Goal: Task Accomplishment & Management: Manage account settings

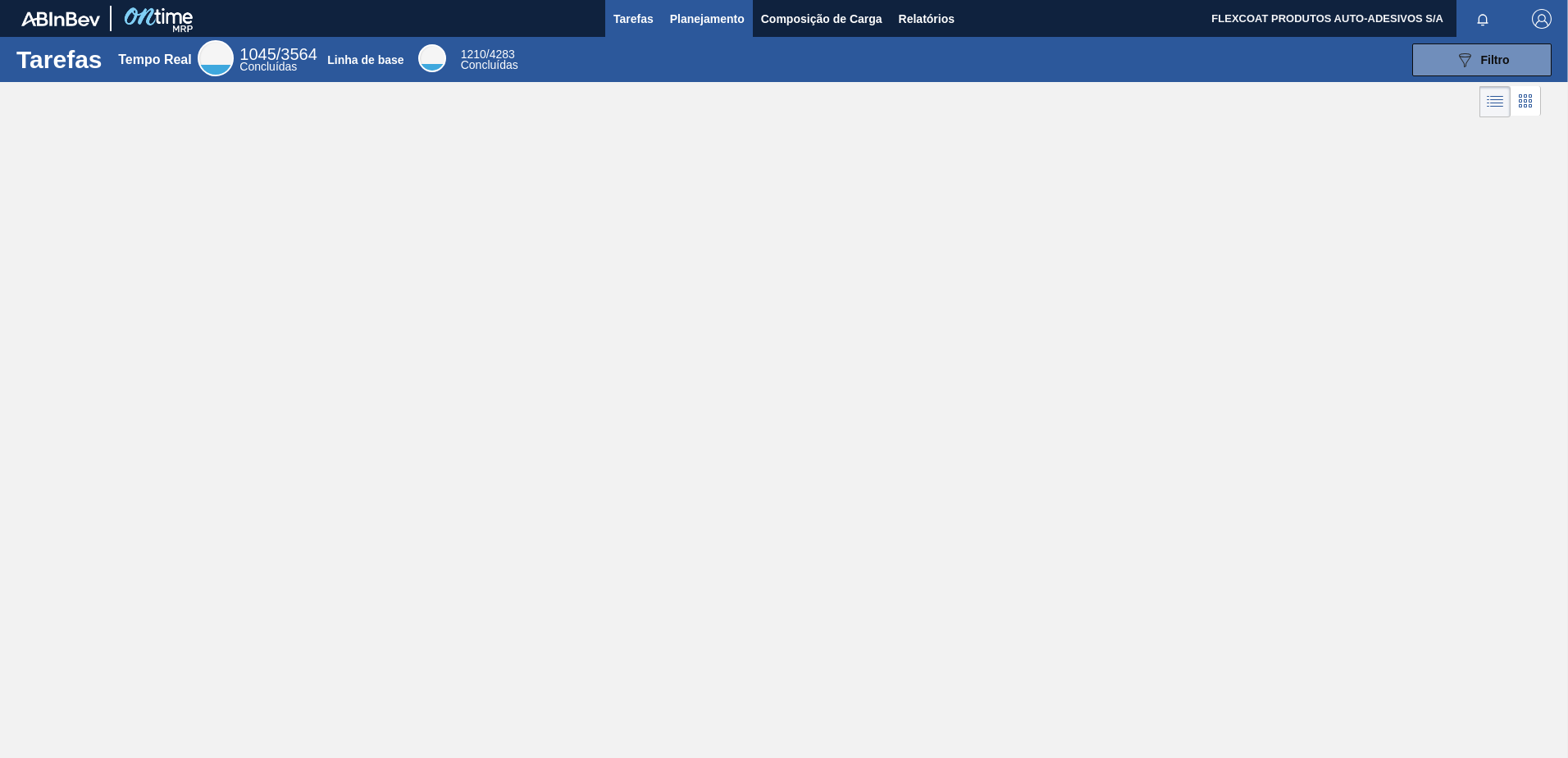
click at [681, 15] on span "Planejamento" at bounding box center [707, 19] width 75 height 19
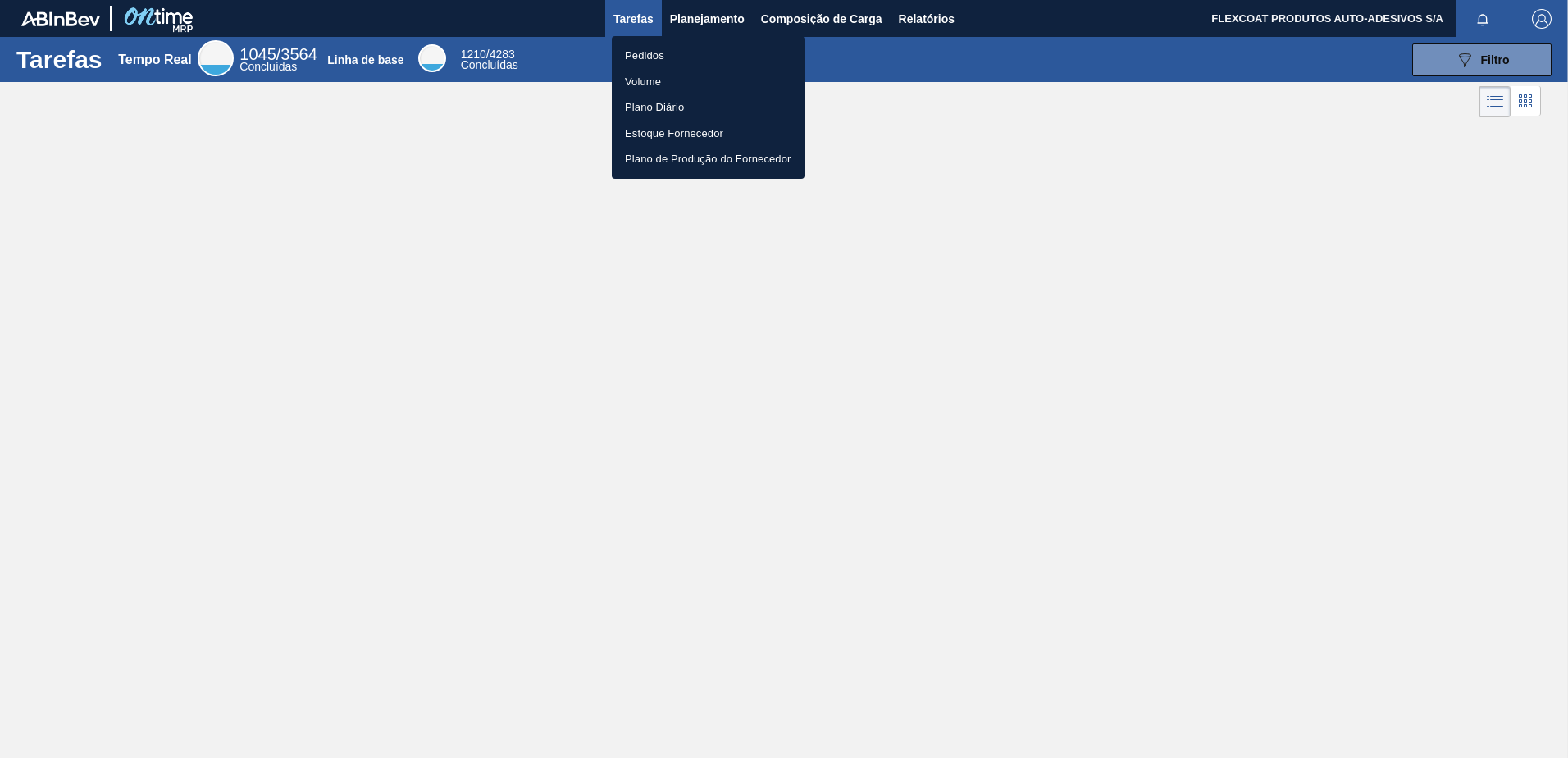
click at [634, 57] on li "Pedidos" at bounding box center [708, 55] width 193 height 26
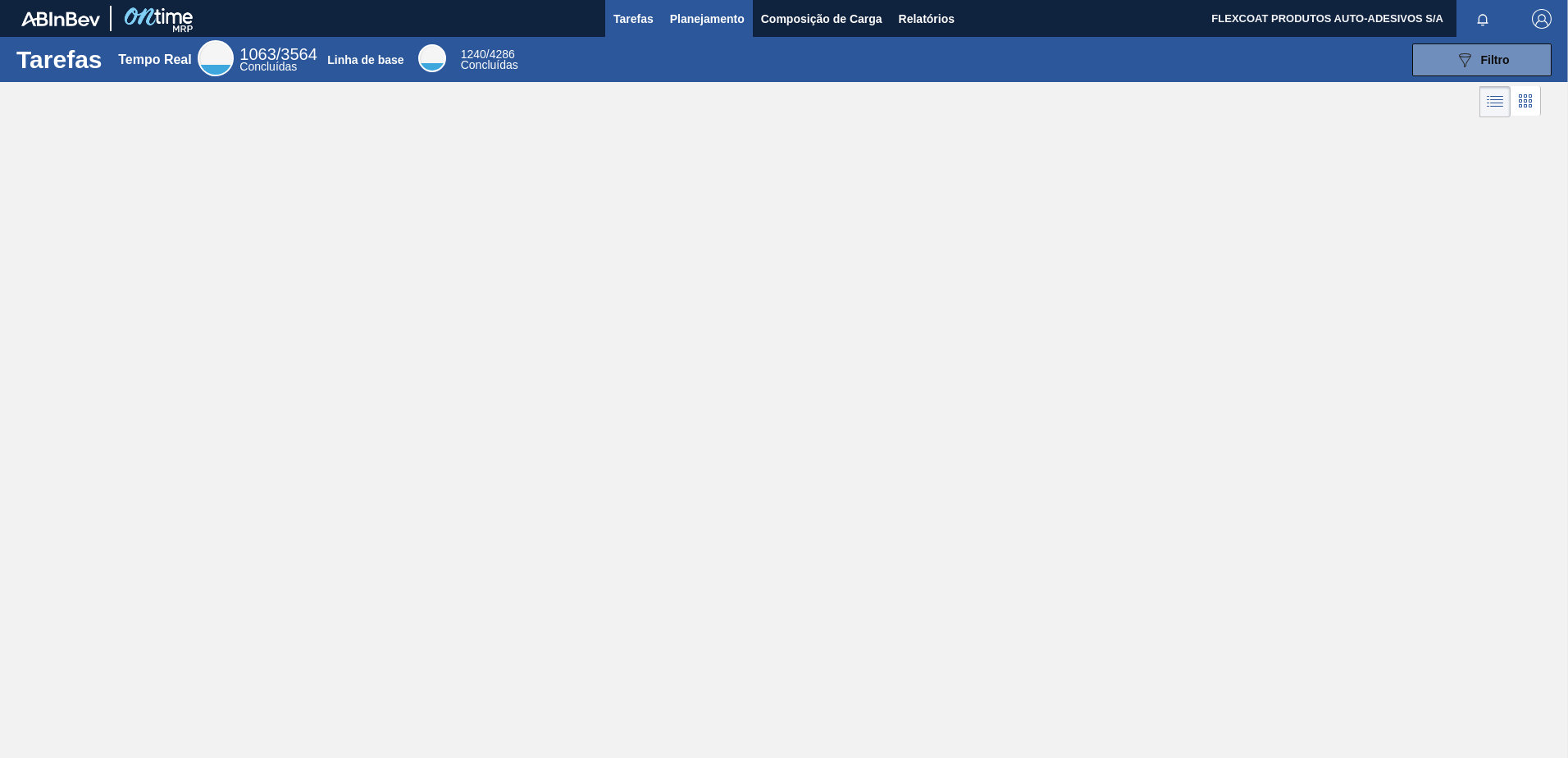
click at [713, 17] on span "Planejamento" at bounding box center [707, 19] width 75 height 19
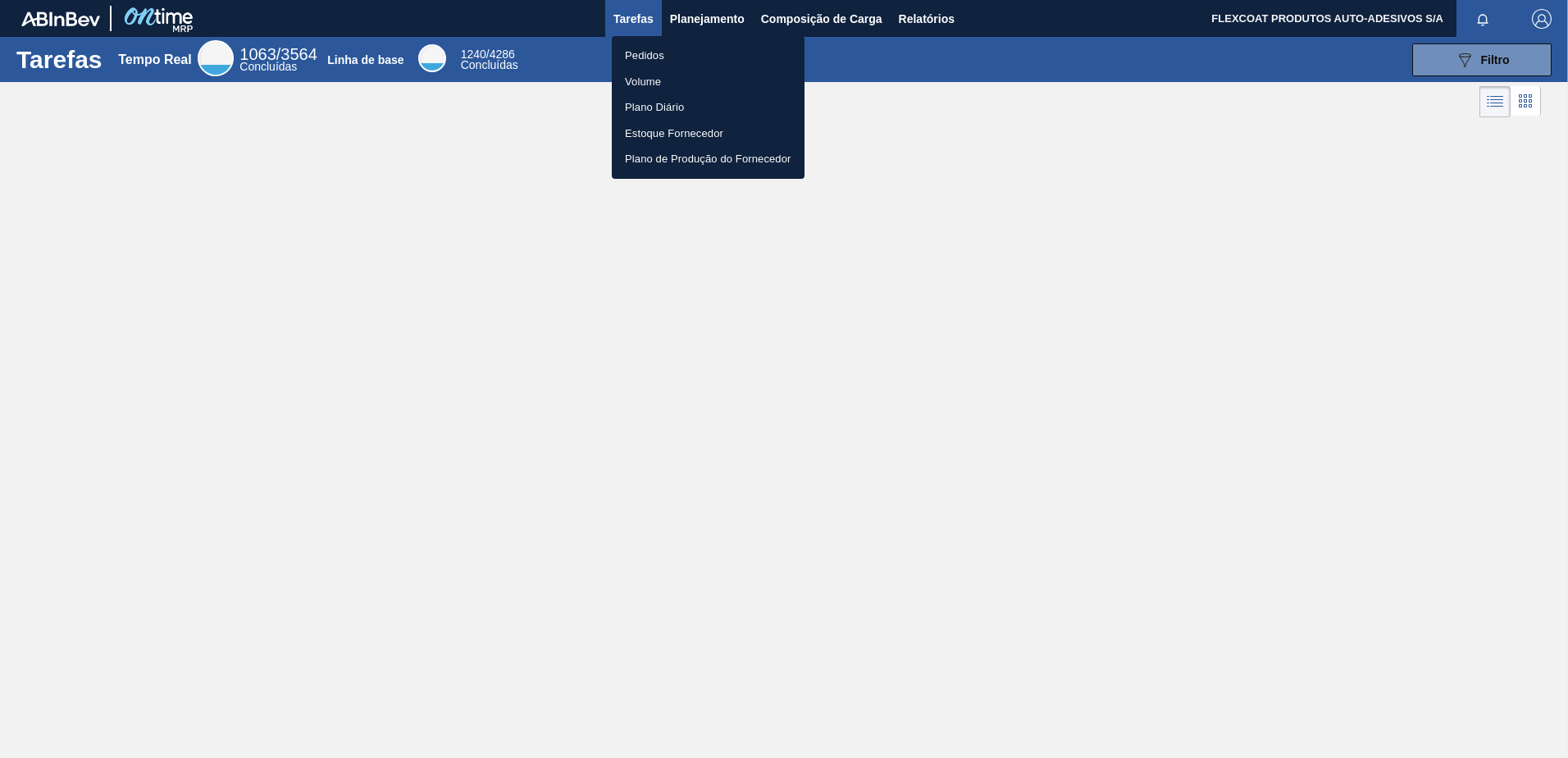
click at [643, 53] on li "Pedidos" at bounding box center [708, 55] width 193 height 26
